Goal: Answer question/provide support

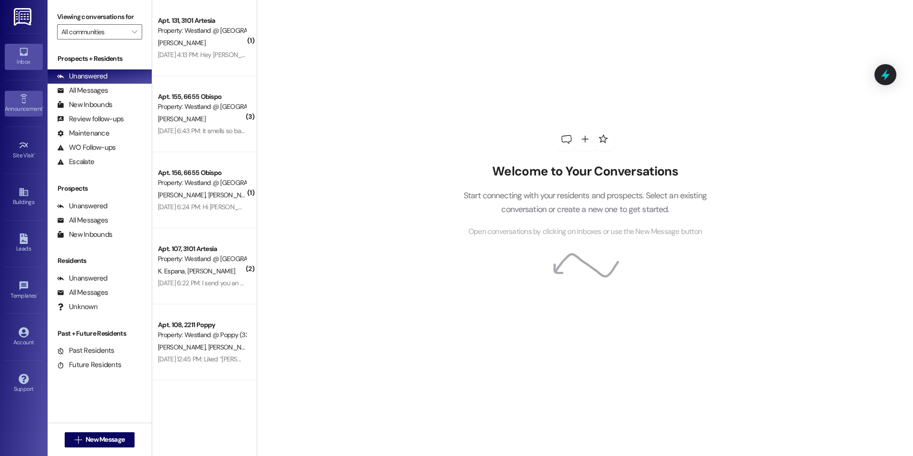
click at [13, 109] on div "Announcement •" at bounding box center [24, 109] width 48 height 10
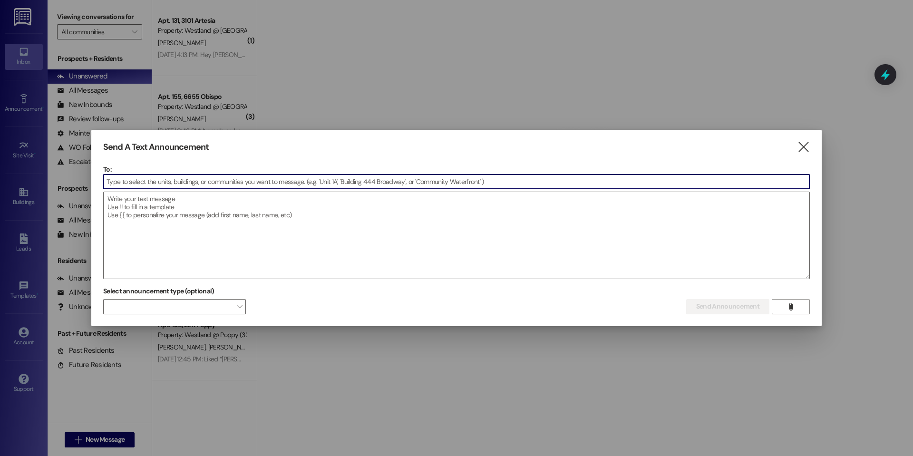
click at [172, 183] on input at bounding box center [456, 181] width 705 height 14
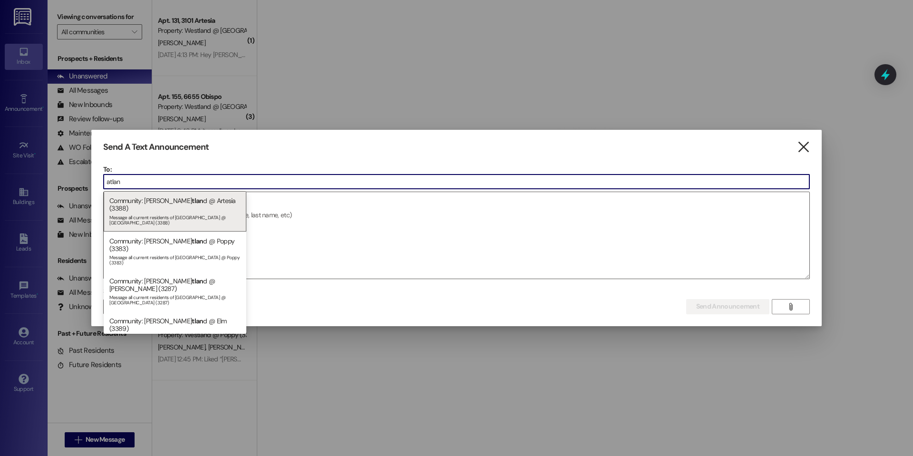
type input "atlan"
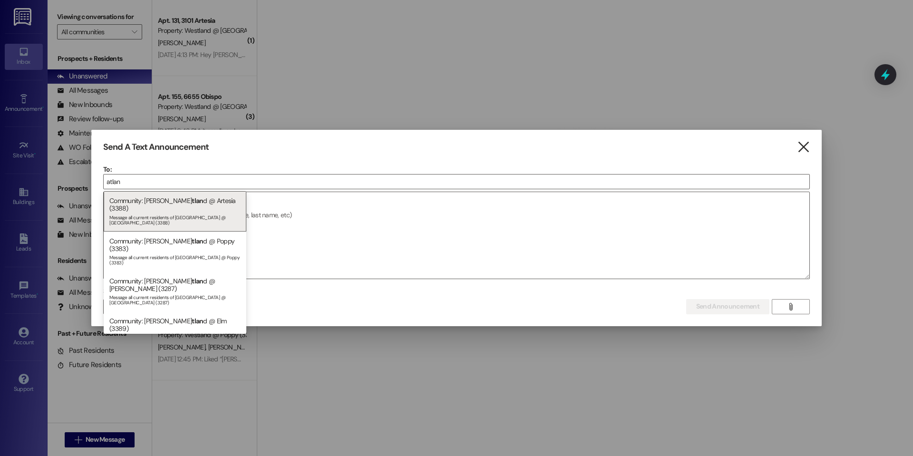
click at [806, 152] on icon "" at bounding box center [803, 147] width 13 height 10
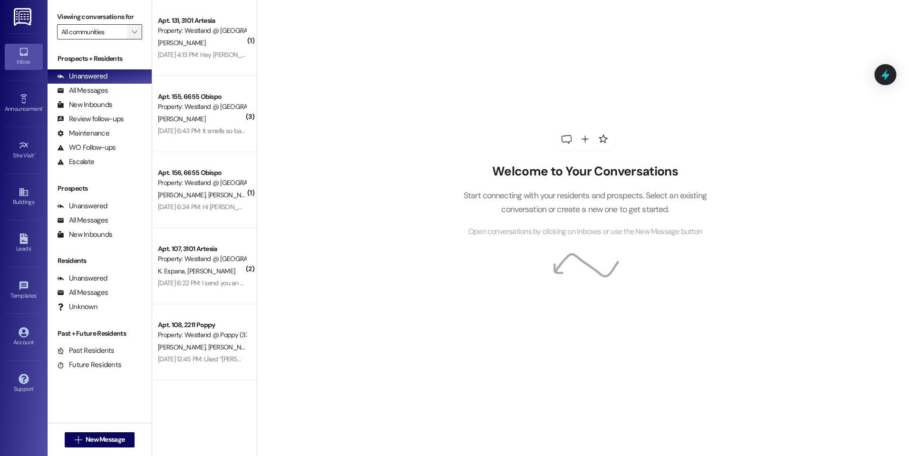
click at [132, 33] on icon "" at bounding box center [134, 32] width 5 height 8
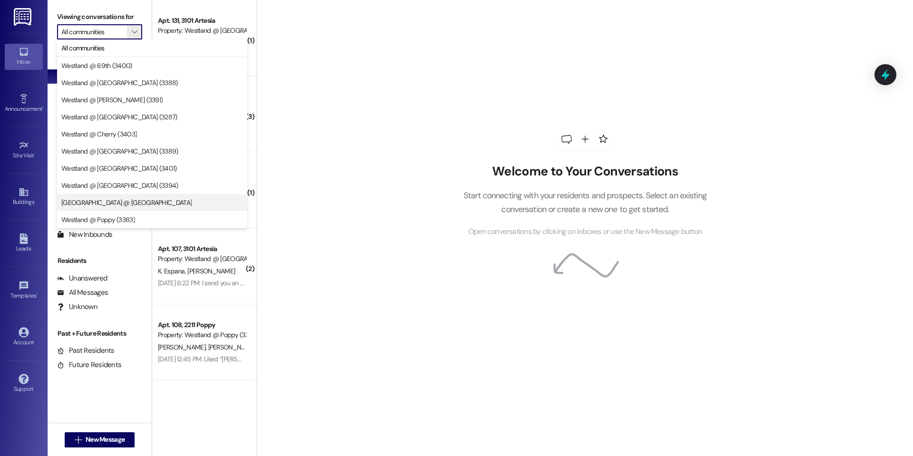
click at [134, 206] on span "[GEOGRAPHIC_DATA] @ [GEOGRAPHIC_DATA]" at bounding box center [126, 203] width 130 height 10
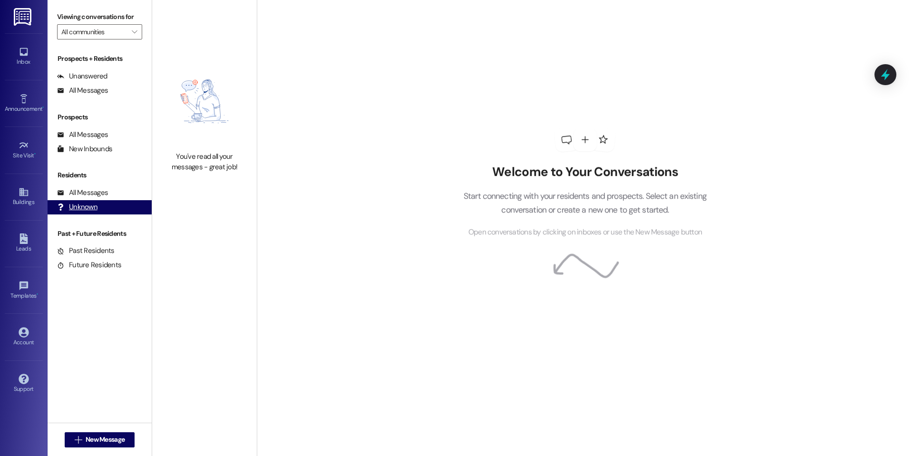
type input "[GEOGRAPHIC_DATA] @ [GEOGRAPHIC_DATA]"
